Goal: Connect with others: Connect with others

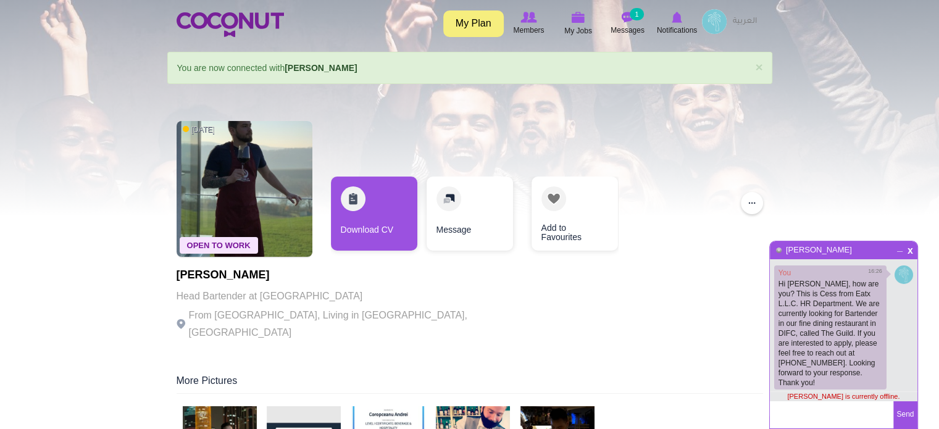
scroll to position [3, 0]
click at [910, 245] on span "x" at bounding box center [910, 245] width 10 height 9
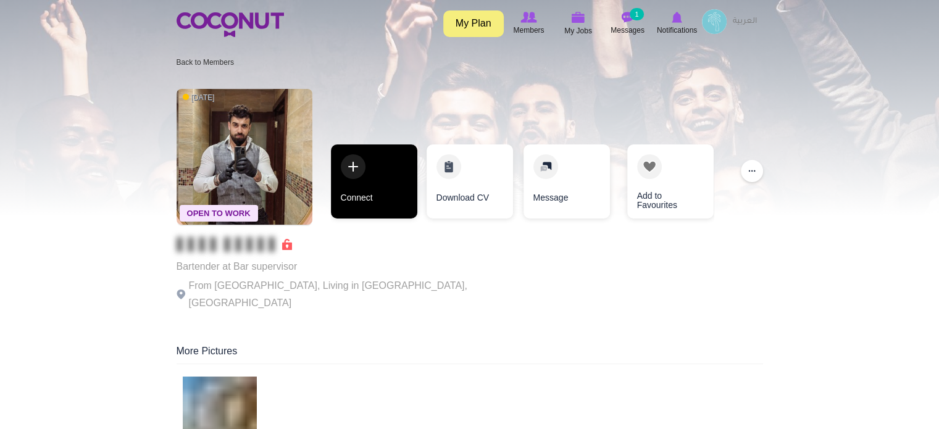
click at [388, 188] on link "Connect" at bounding box center [374, 181] width 86 height 74
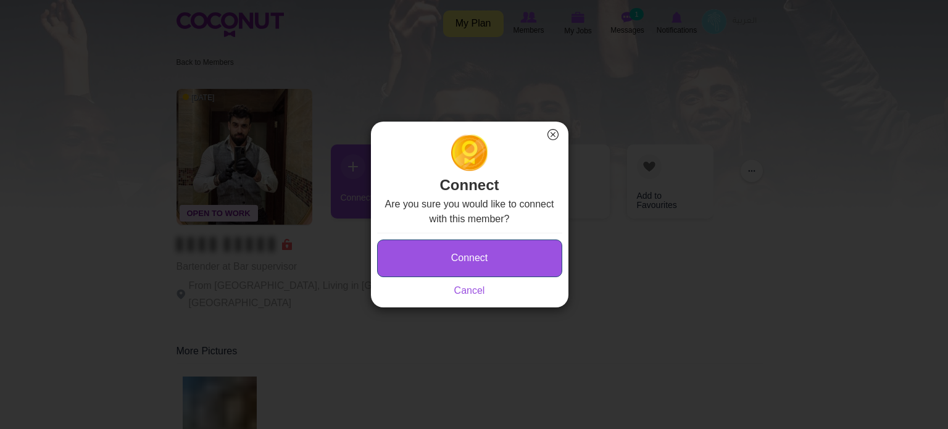
click at [445, 264] on button "Connect" at bounding box center [469, 259] width 185 height 38
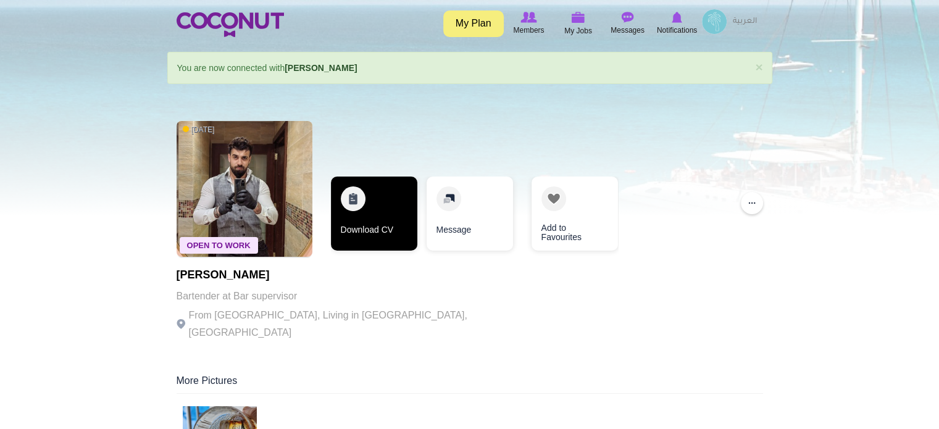
click at [362, 209] on link "Download CV" at bounding box center [374, 214] width 86 height 74
